Goal: Task Accomplishment & Management: Use online tool/utility

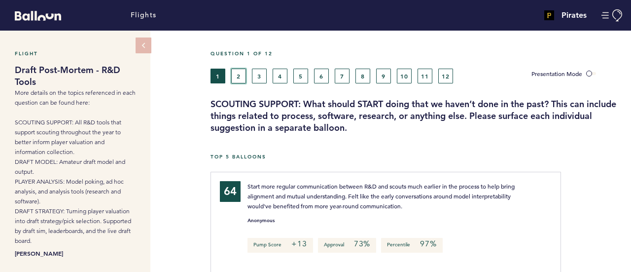
click at [239, 75] on button "2" at bounding box center [238, 76] width 15 height 15
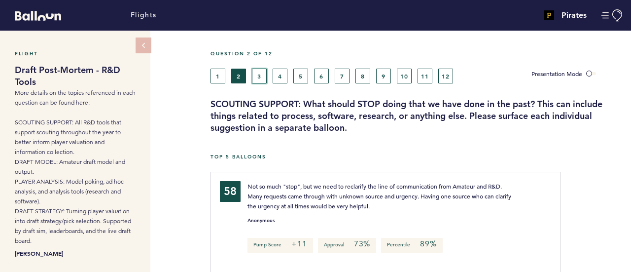
click at [259, 80] on button "3" at bounding box center [259, 76] width 15 height 15
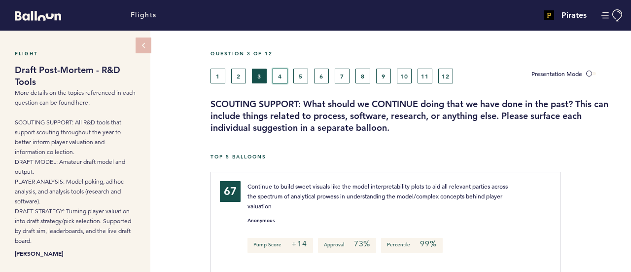
click at [284, 79] on button "4" at bounding box center [280, 76] width 15 height 15
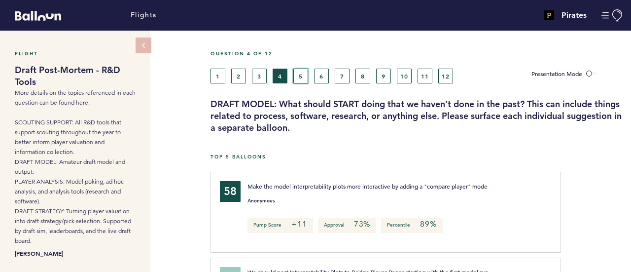
click at [300, 76] on button "5" at bounding box center [300, 76] width 15 height 15
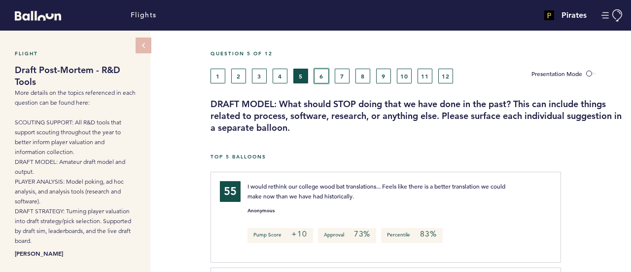
click at [322, 76] on button "6" at bounding box center [321, 76] width 15 height 15
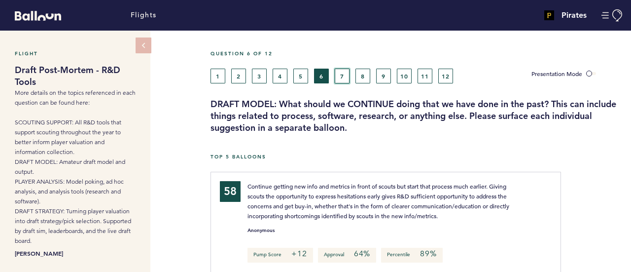
click at [345, 78] on button "7" at bounding box center [342, 76] width 15 height 15
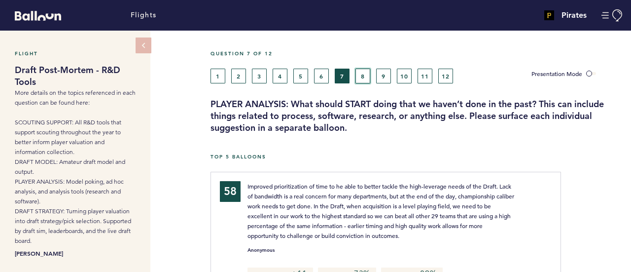
click at [362, 76] on button "8" at bounding box center [362, 76] width 15 height 15
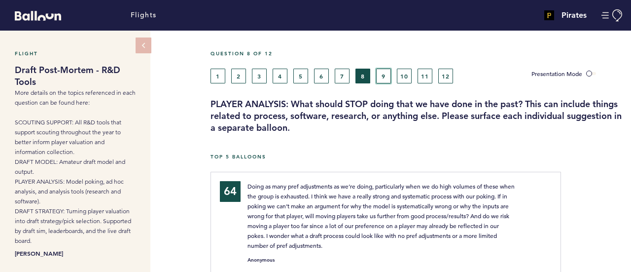
click at [383, 76] on button "9" at bounding box center [383, 76] width 15 height 15
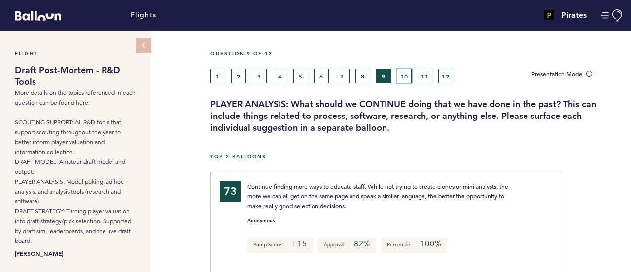
click at [397, 76] on button "10" at bounding box center [404, 76] width 15 height 15
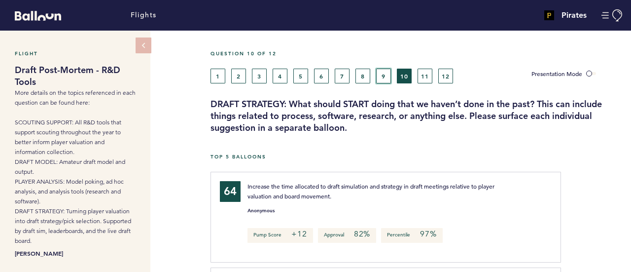
click at [384, 78] on button "9" at bounding box center [383, 76] width 15 height 15
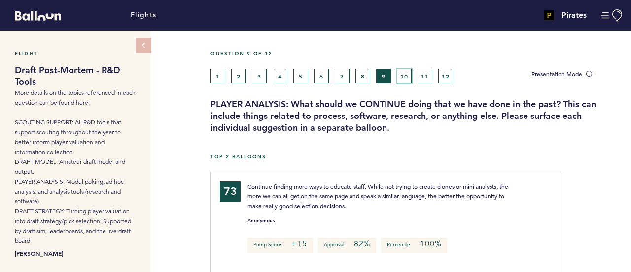
click at [408, 74] on button "10" at bounding box center [404, 76] width 15 height 15
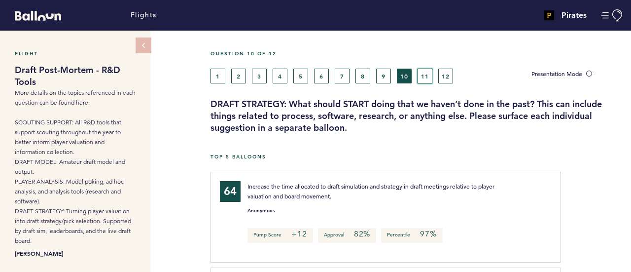
click at [427, 76] on button "11" at bounding box center [425, 76] width 15 height 15
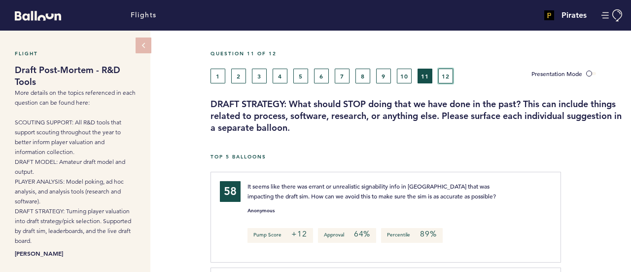
click at [446, 77] on button "12" at bounding box center [445, 76] width 15 height 15
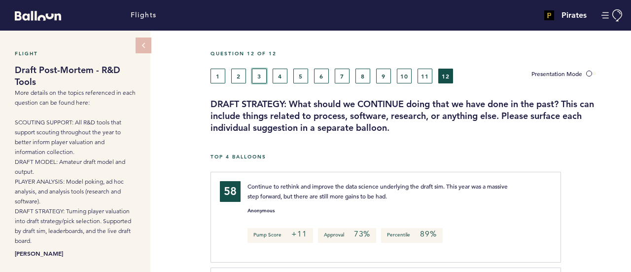
click at [259, 77] on button "3" at bounding box center [259, 76] width 15 height 15
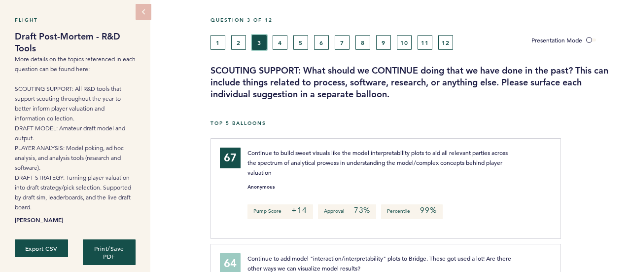
scroll to position [49, 0]
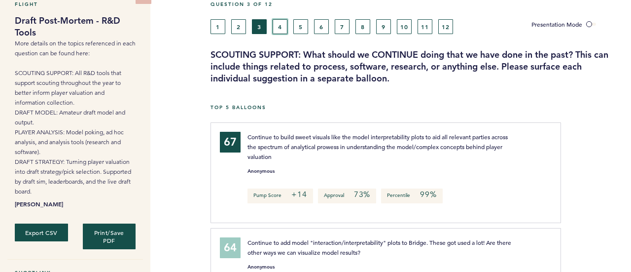
click at [281, 28] on button "4" at bounding box center [280, 26] width 15 height 15
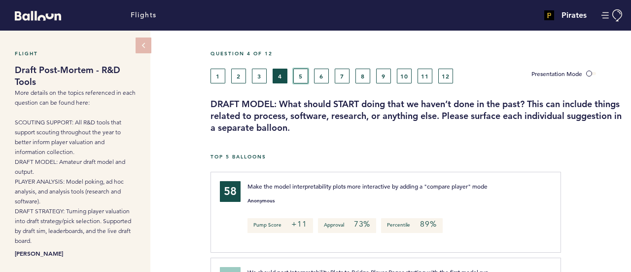
click at [302, 75] on button "5" at bounding box center [300, 76] width 15 height 15
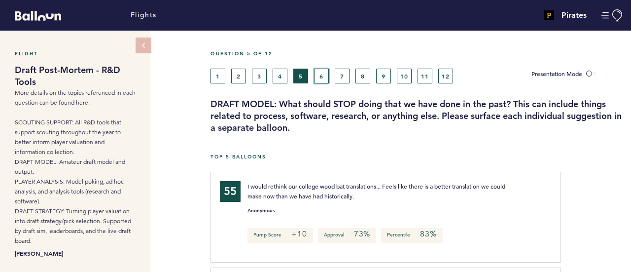
click at [321, 78] on button "6" at bounding box center [321, 76] width 15 height 15
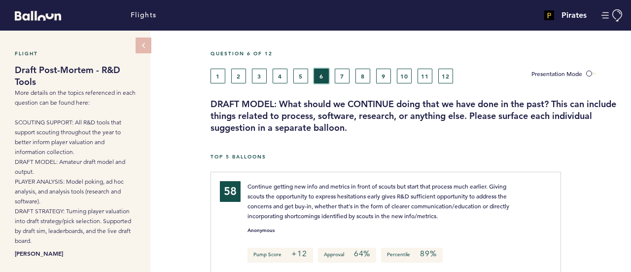
click at [321, 78] on button "6" at bounding box center [321, 76] width 15 height 15
